Goal: Find specific page/section: Find specific page/section

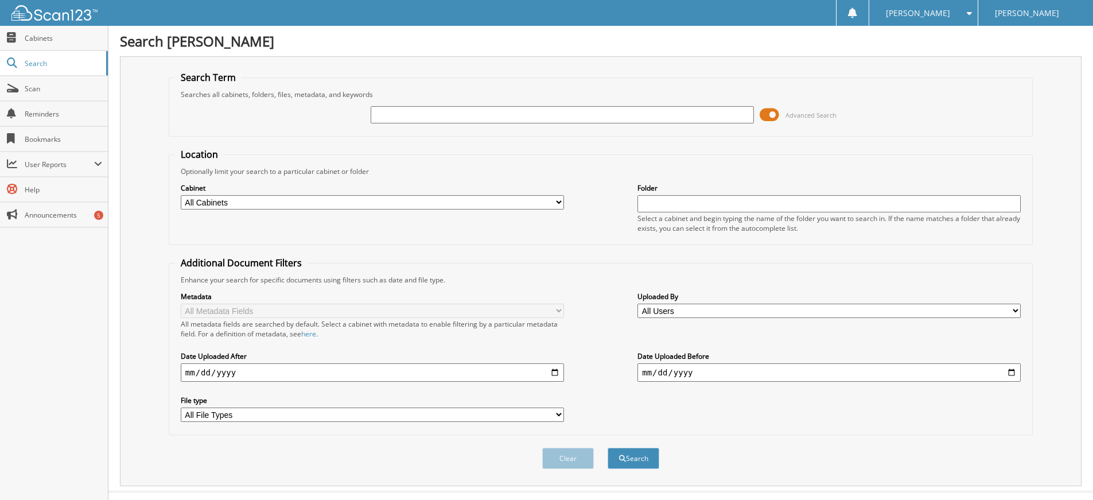
click at [390, 114] on input "text" at bounding box center [562, 114] width 383 height 17
type input "35538"
click at [644, 457] on button "Search" at bounding box center [634, 458] width 52 height 21
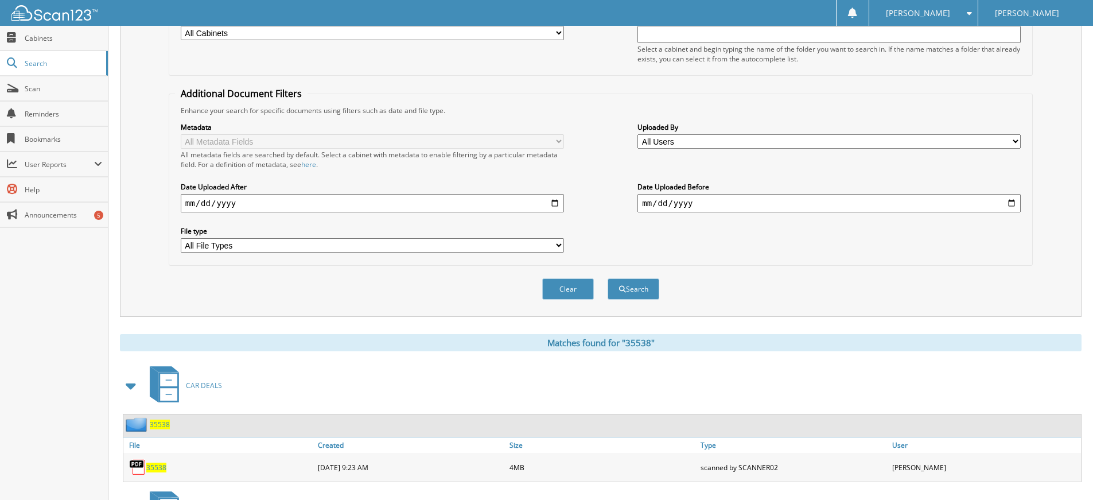
scroll to position [287, 0]
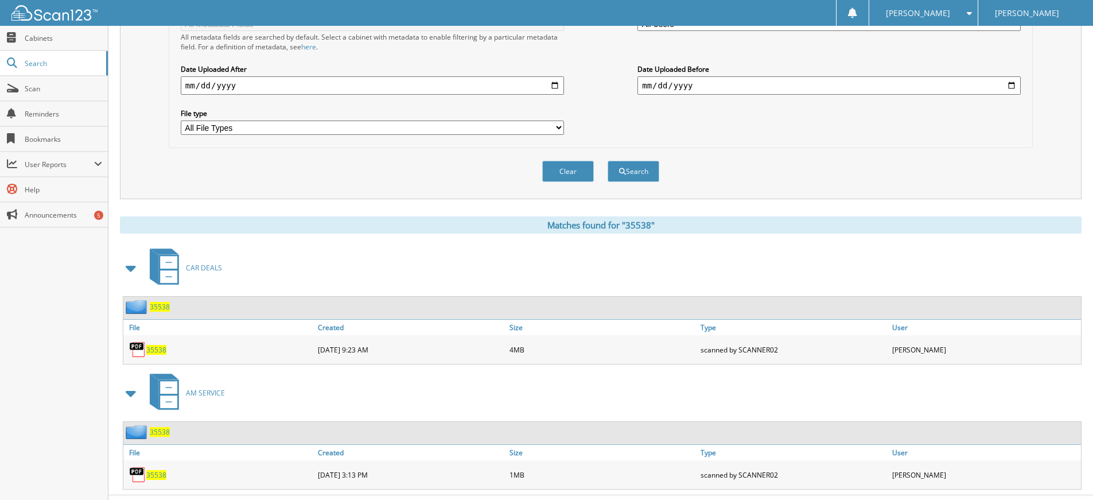
click at [153, 348] on span "35538" at bounding box center [156, 350] width 20 height 10
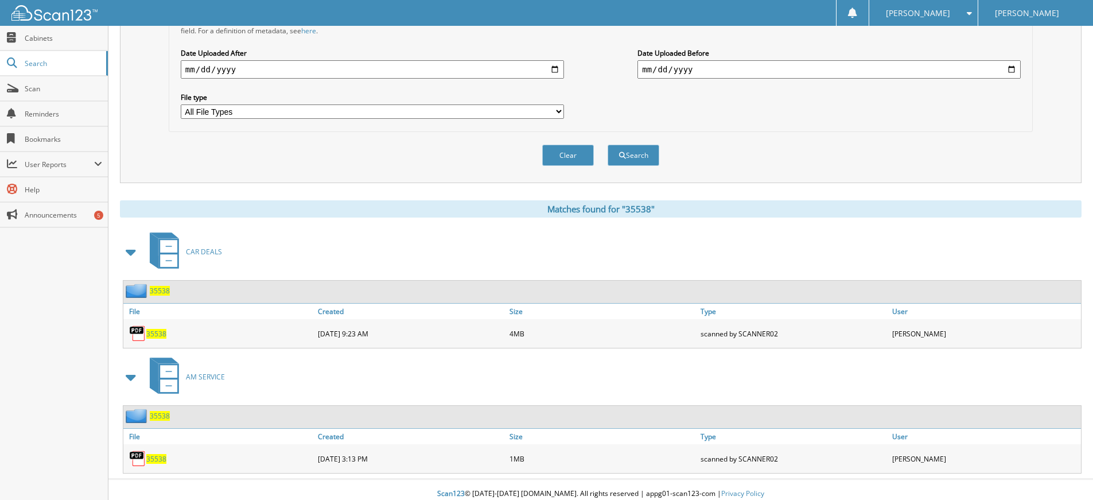
scroll to position [312, 0]
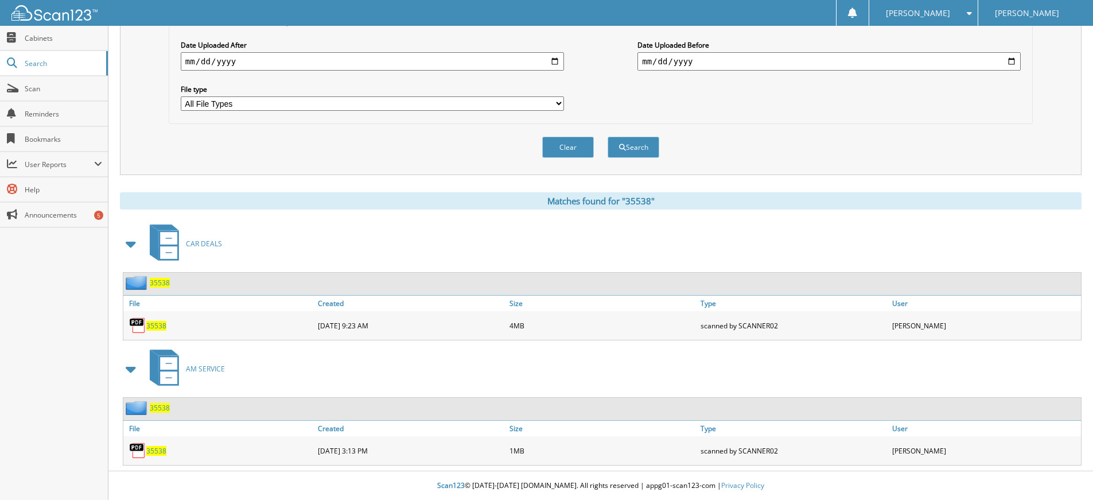
click at [153, 448] on span "35538" at bounding box center [156, 451] width 20 height 10
